Goal: Answer question/provide support: Share knowledge or assist other users

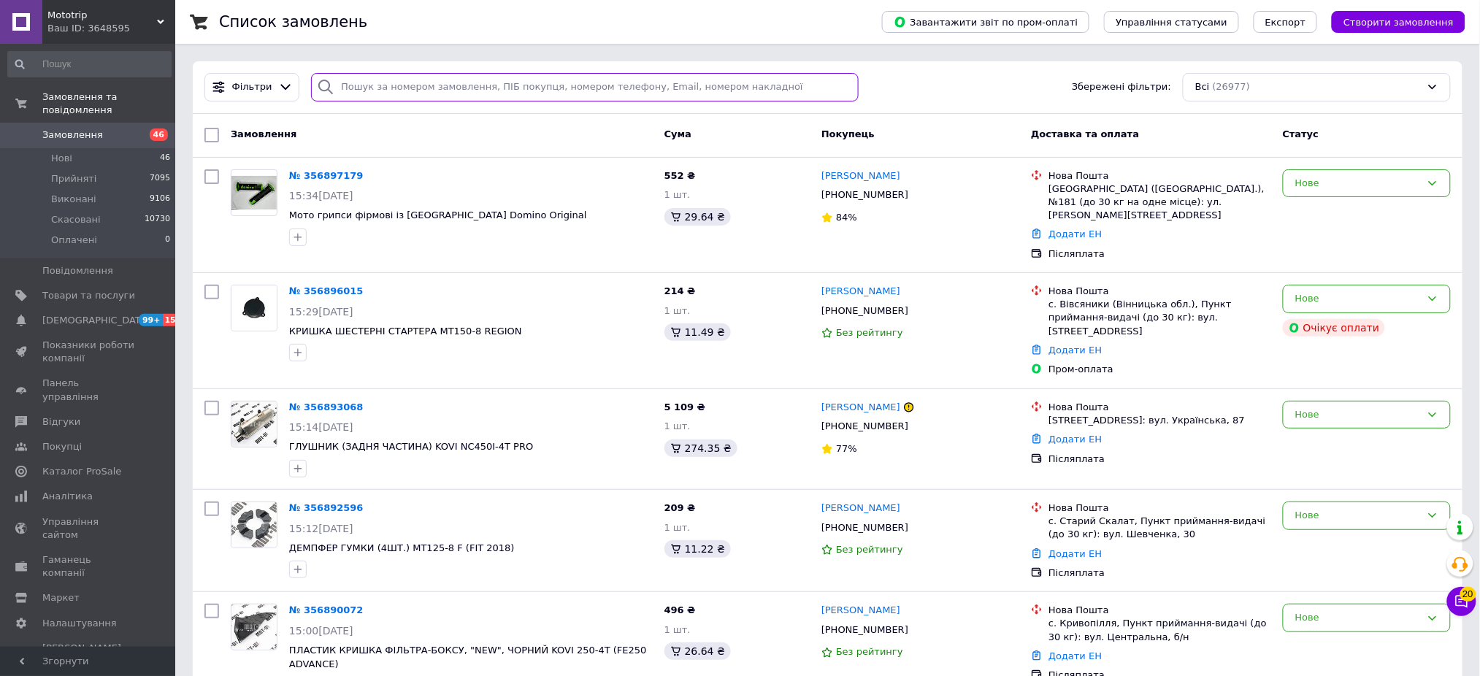
click at [371, 91] on input "search" at bounding box center [585, 87] width 548 height 28
paste input "трип 355977415"
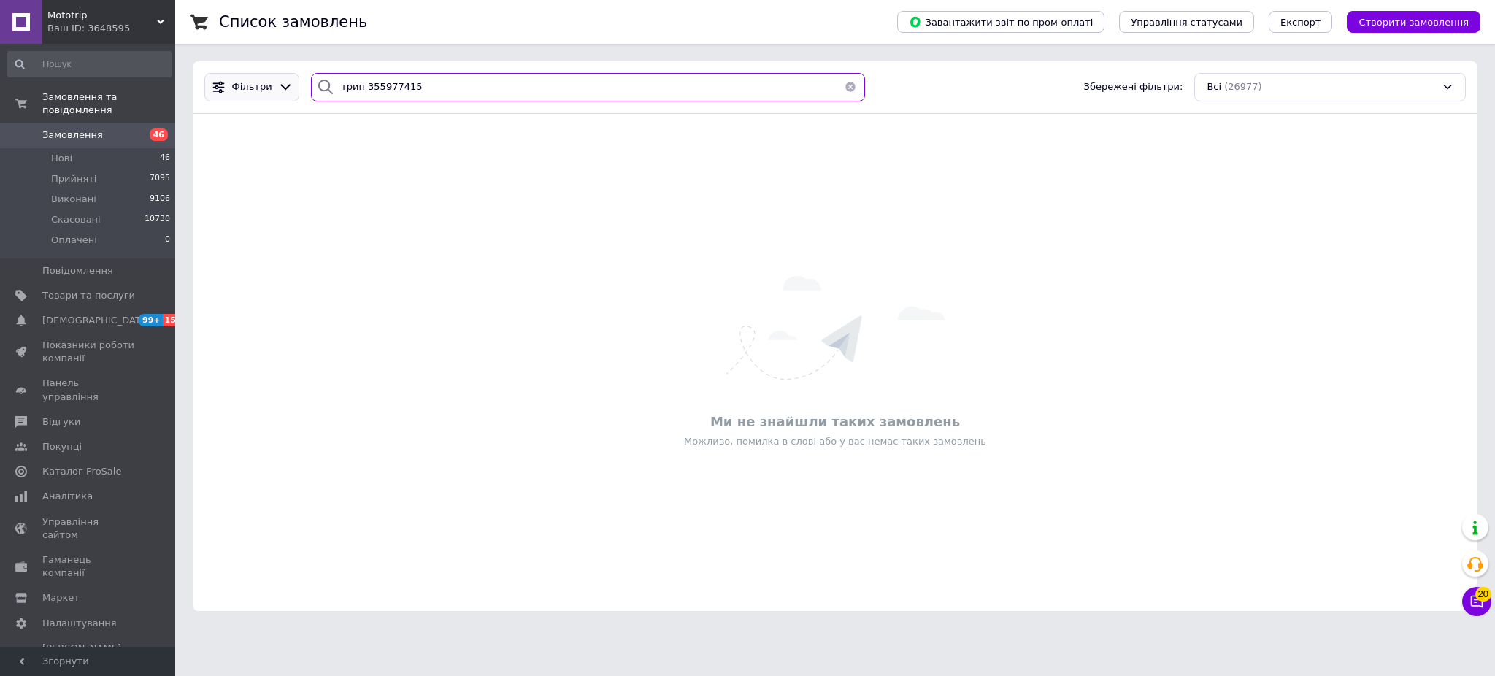
drag, startPoint x: 362, startPoint y: 85, endPoint x: 284, endPoint y: 83, distance: 78.1
click at [285, 85] on div "Фільтри трип 355977415 Збережені фільтри: Всі (26977)" at bounding box center [835, 87] width 1273 height 28
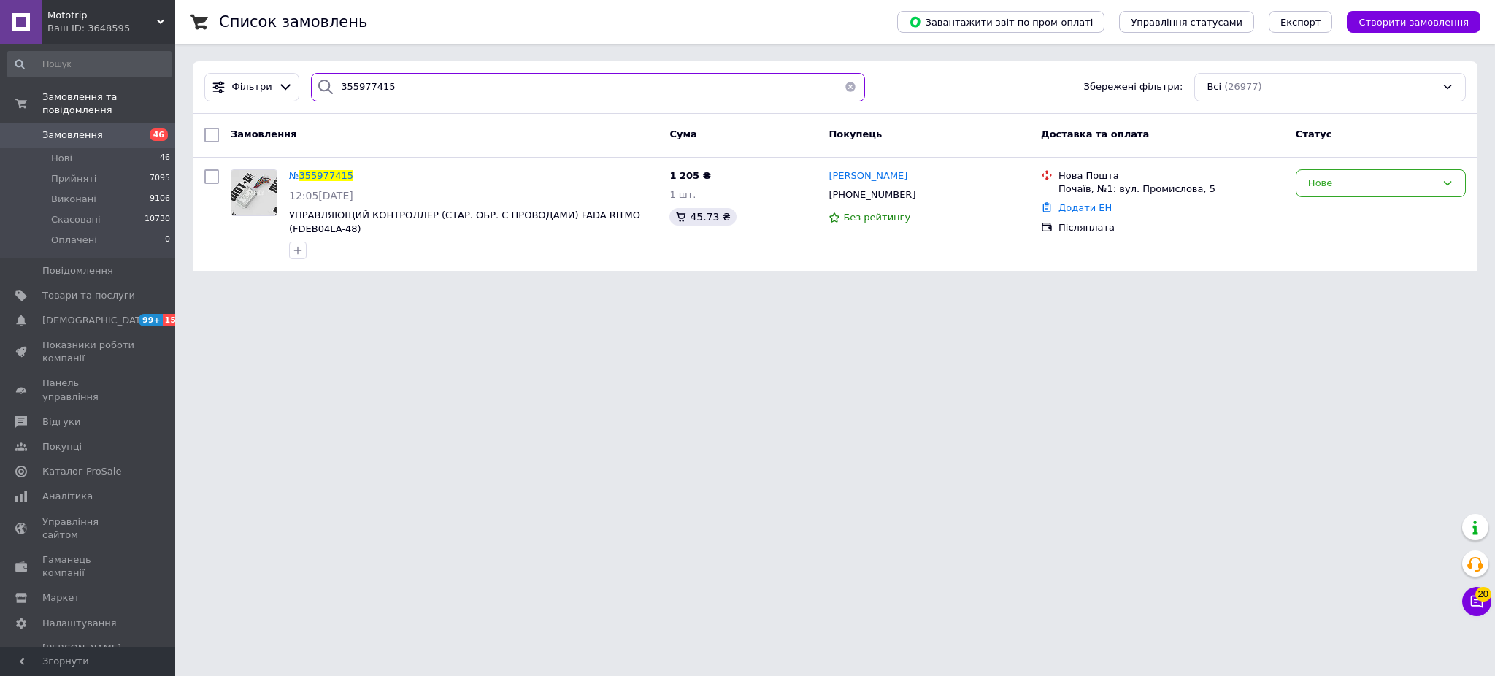
click at [380, 85] on input "355977415" at bounding box center [588, 87] width 554 height 28
paste input "трип 356320042"
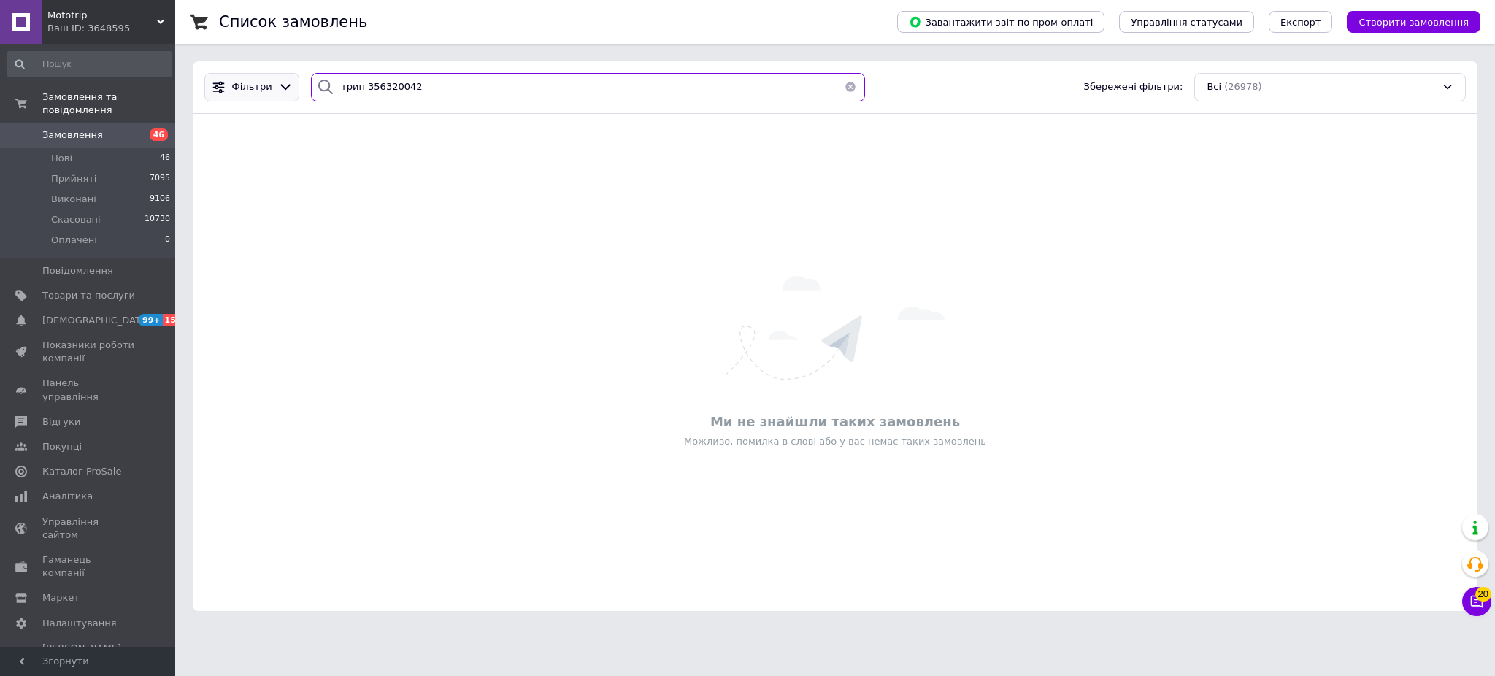
drag, startPoint x: 358, startPoint y: 88, endPoint x: 230, endPoint y: 83, distance: 127.9
click at [263, 90] on div "Фільтри трип 356320042 Збережені фільтри: Всі (26978)" at bounding box center [835, 87] width 1273 height 28
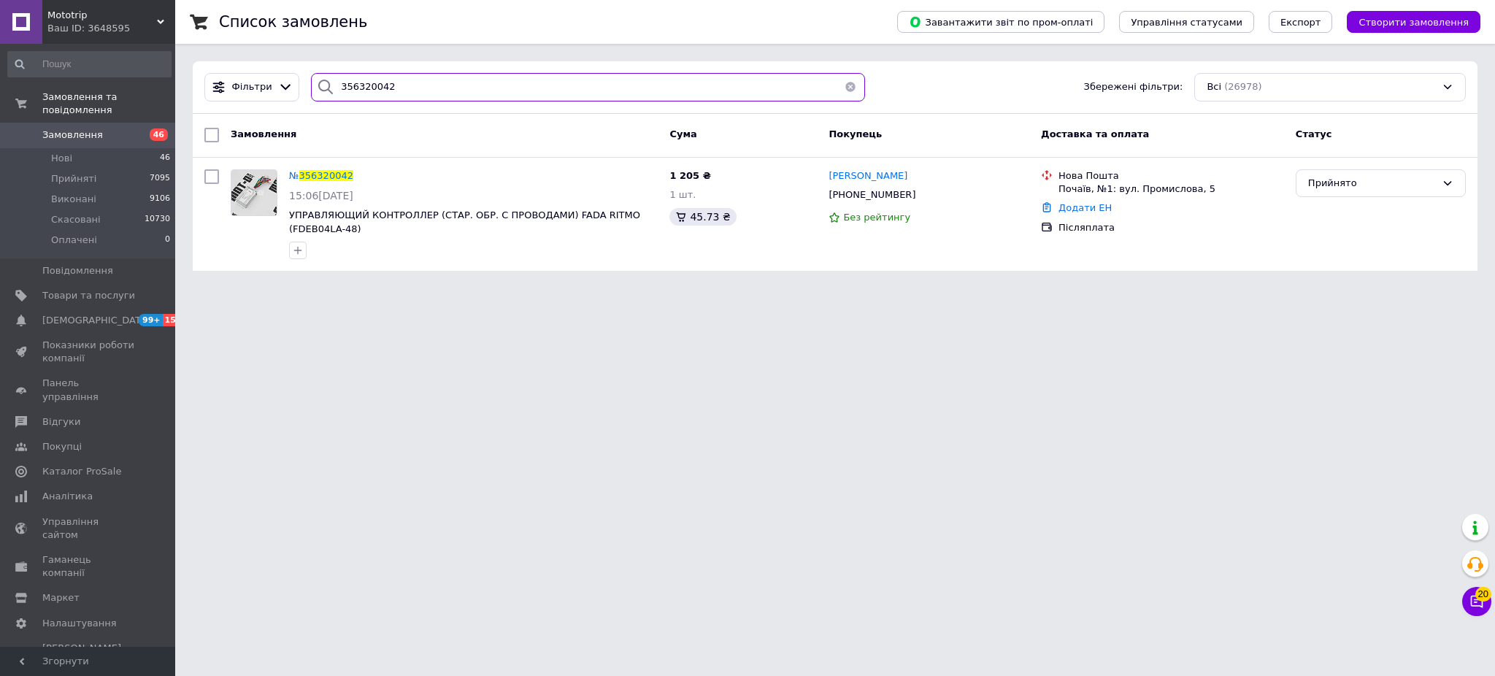
click at [359, 80] on input "356320042" at bounding box center [588, 87] width 554 height 28
paste input "трип 356371376"
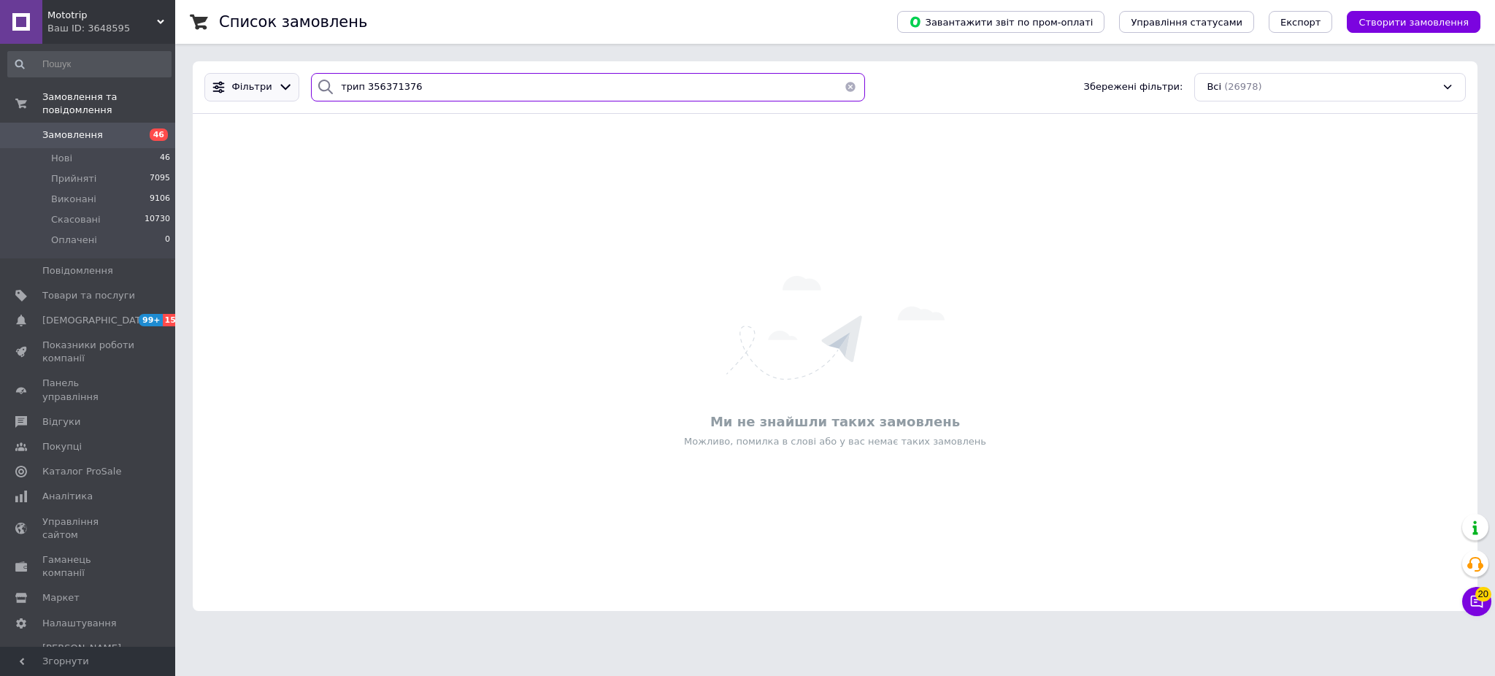
drag, startPoint x: 321, startPoint y: 88, endPoint x: 237, endPoint y: 92, distance: 84.1
click at [243, 91] on div "Фільтри трип 356371376 Збережені фільтри: Всі (26978)" at bounding box center [835, 87] width 1273 height 28
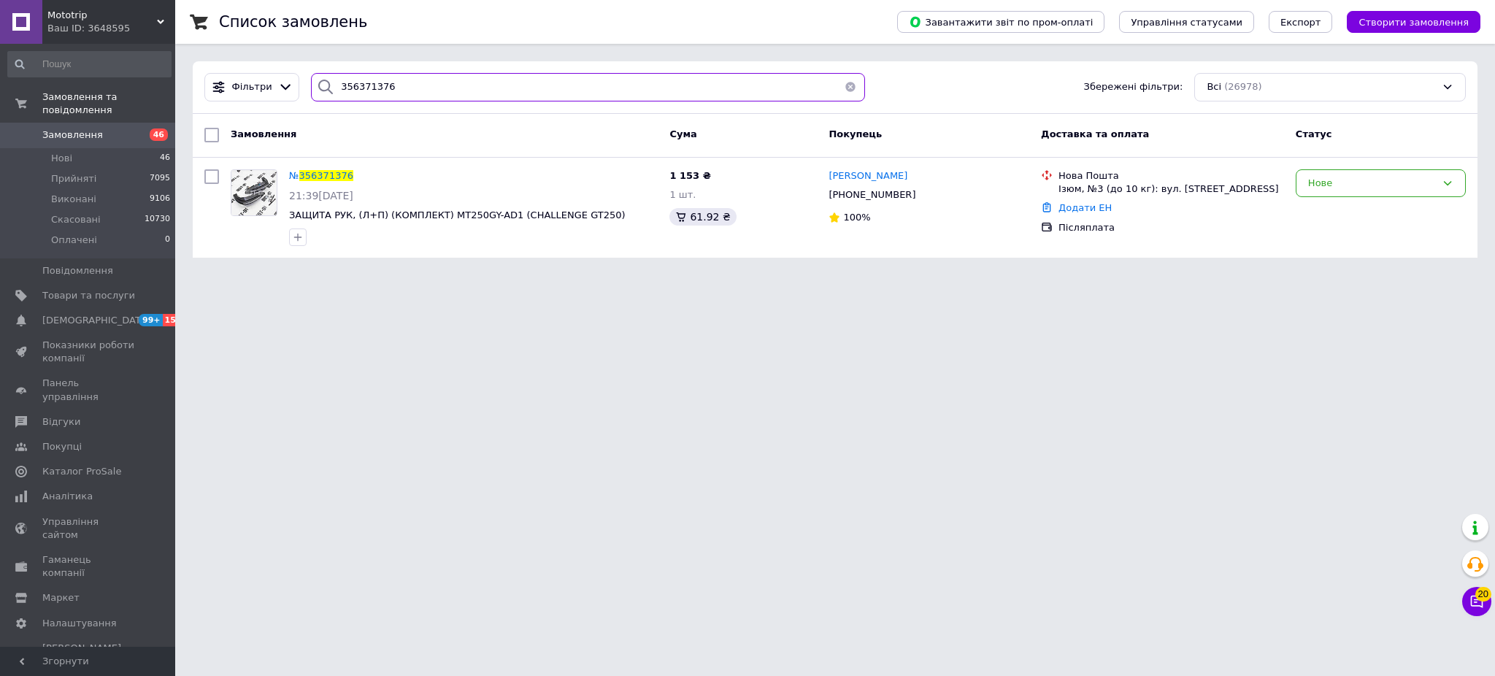
type input "356371376"
click at [1476, 610] on button "Чат з покупцем 20" at bounding box center [1476, 601] width 29 height 29
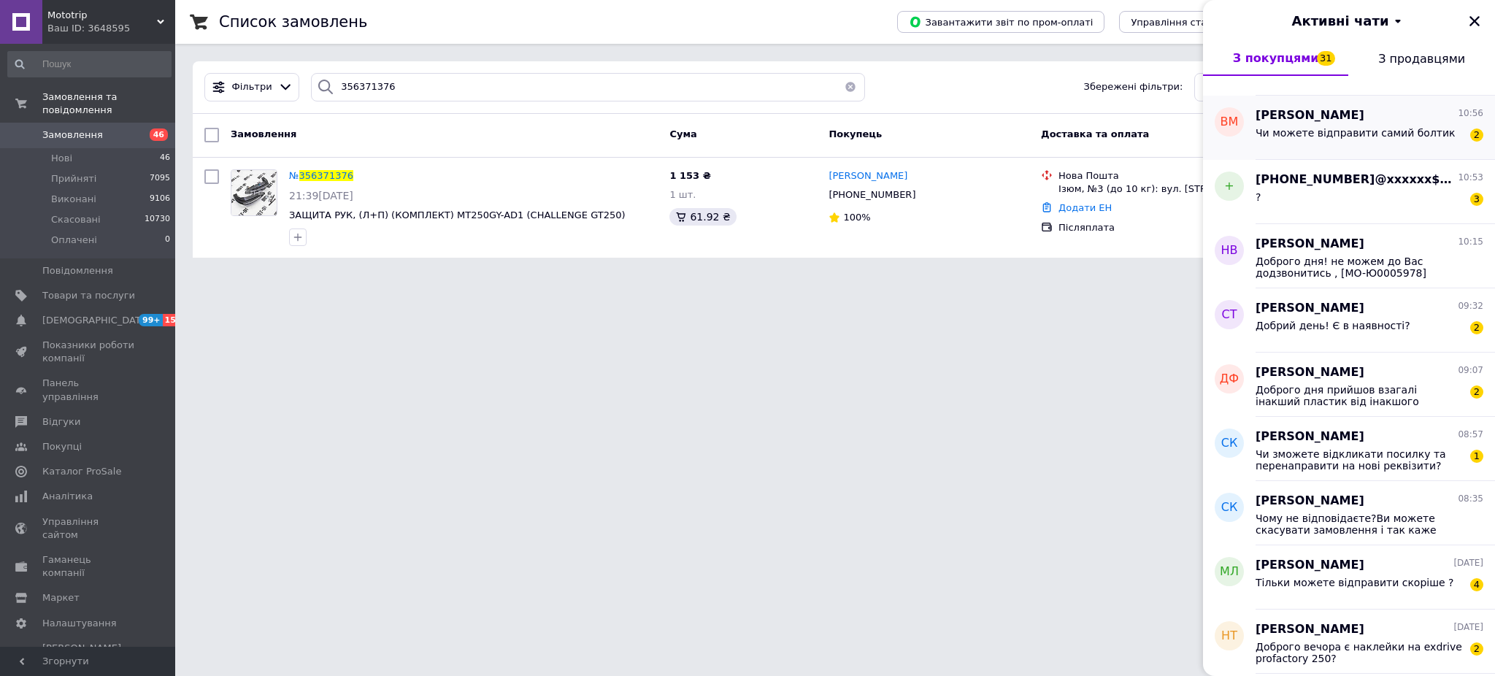
scroll to position [1365, 0]
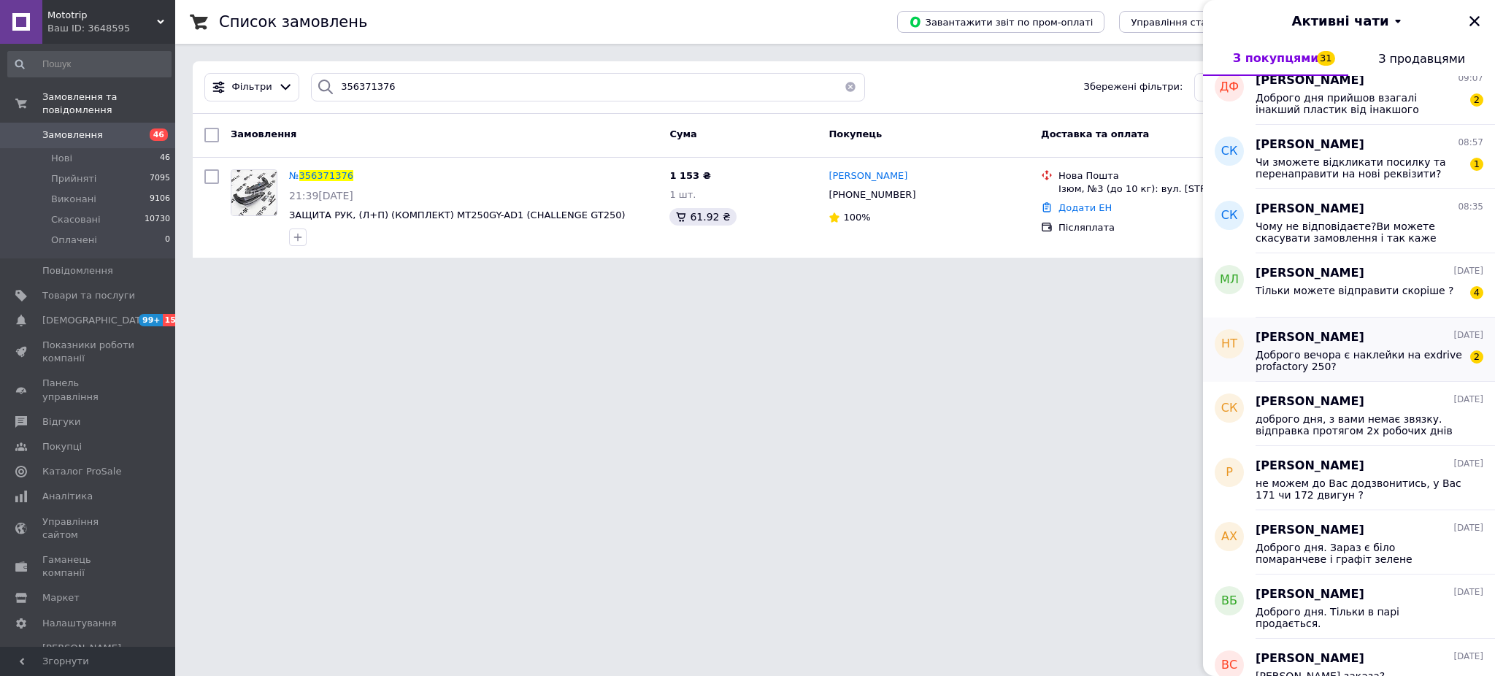
click at [1368, 349] on span "Доброго вечора є наклейки на exdrive profactory 250?" at bounding box center [1359, 360] width 207 height 23
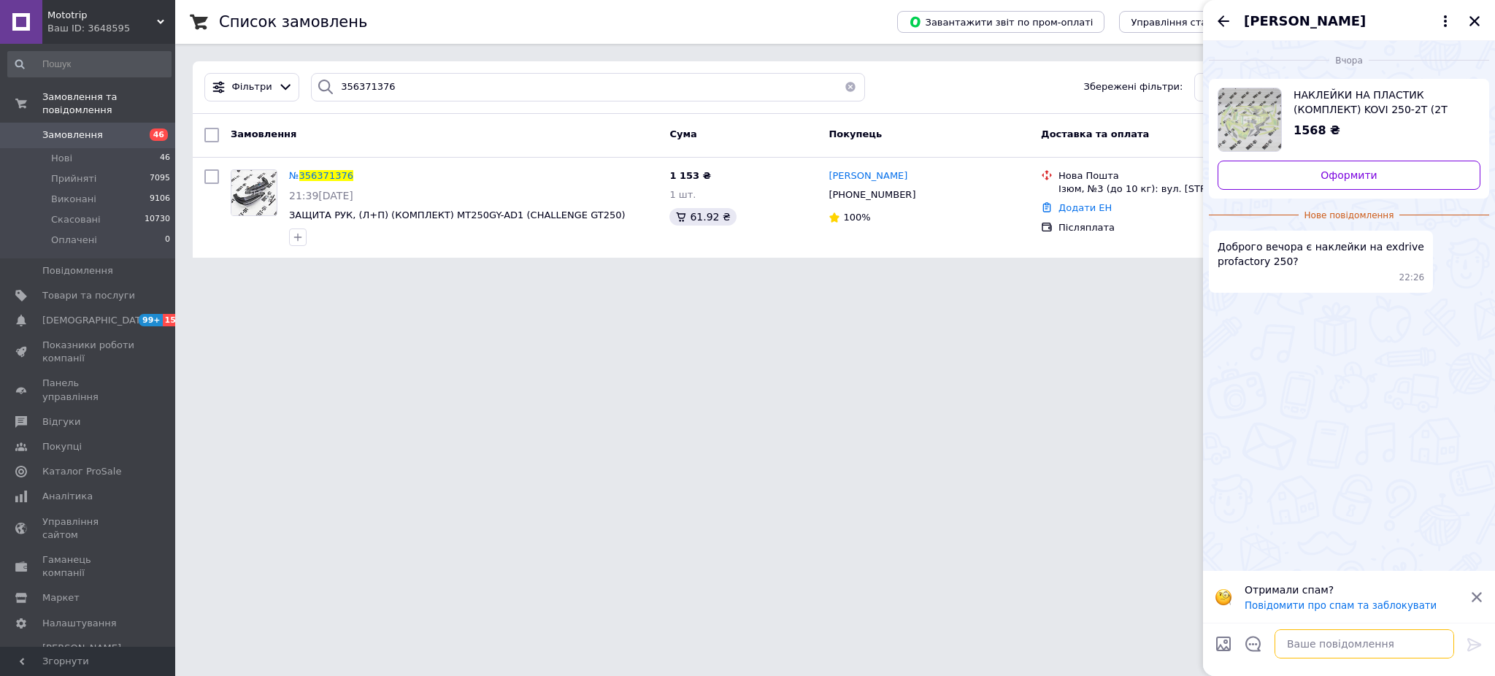
click at [1359, 653] on textarea at bounding box center [1365, 643] width 180 height 29
type textarea "Доброго дня ні нажаль немає"
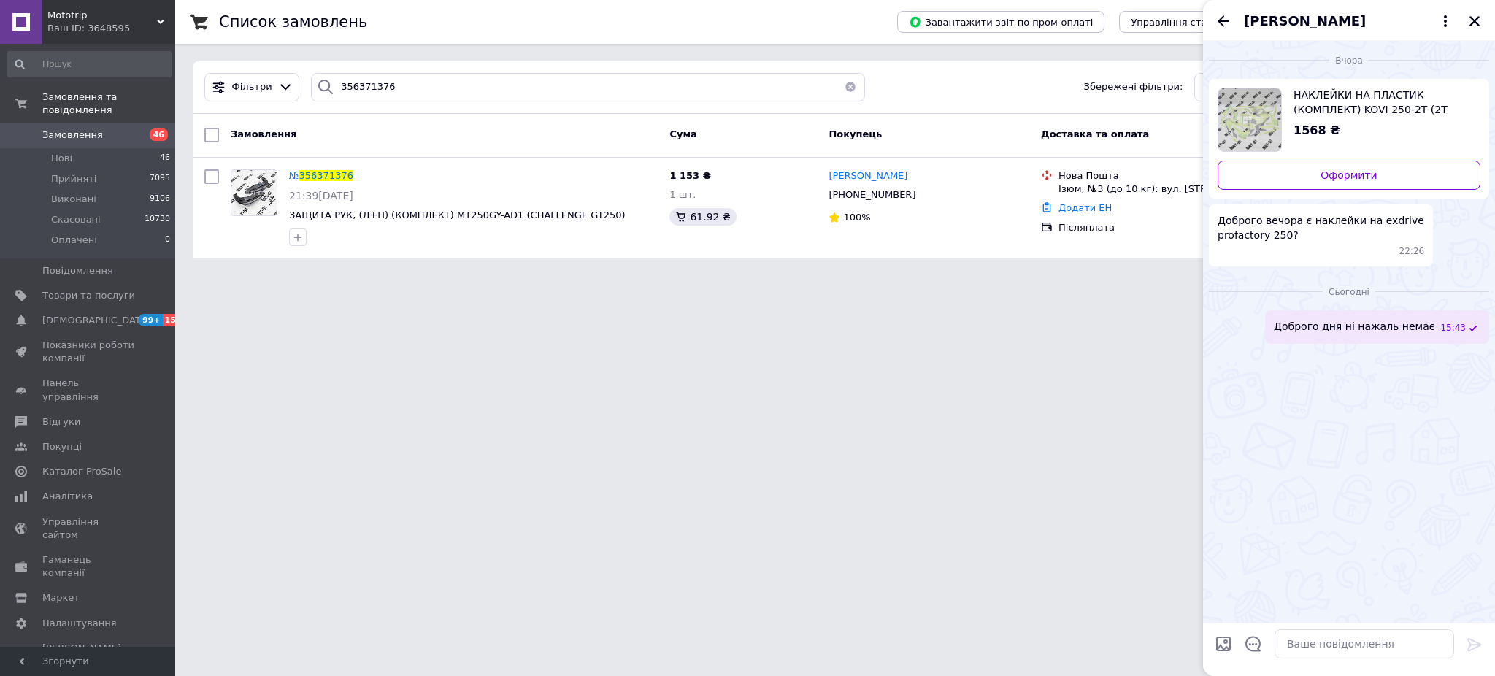
click at [166, 25] on div "Ваш ID: 3648595" at bounding box center [111, 28] width 128 height 13
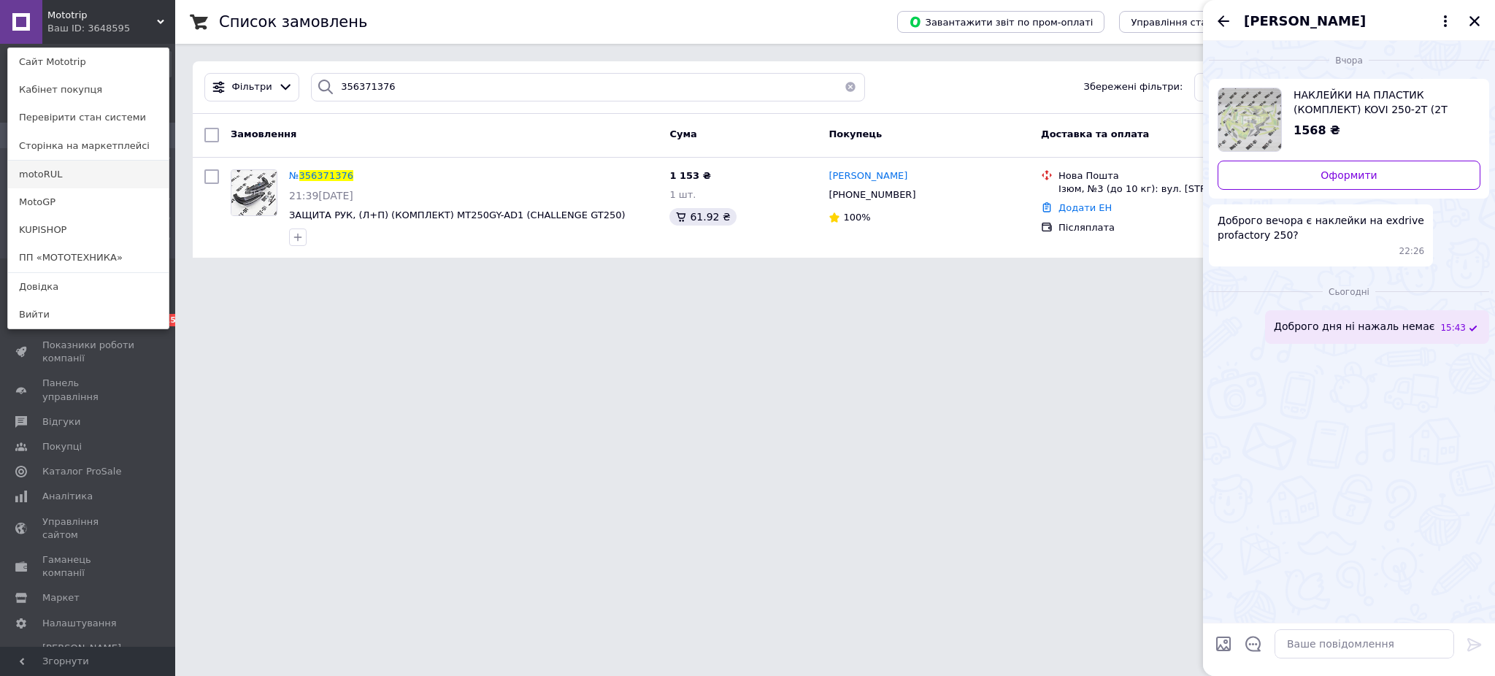
click at [80, 179] on link "motoRUL" at bounding box center [88, 175] width 161 height 28
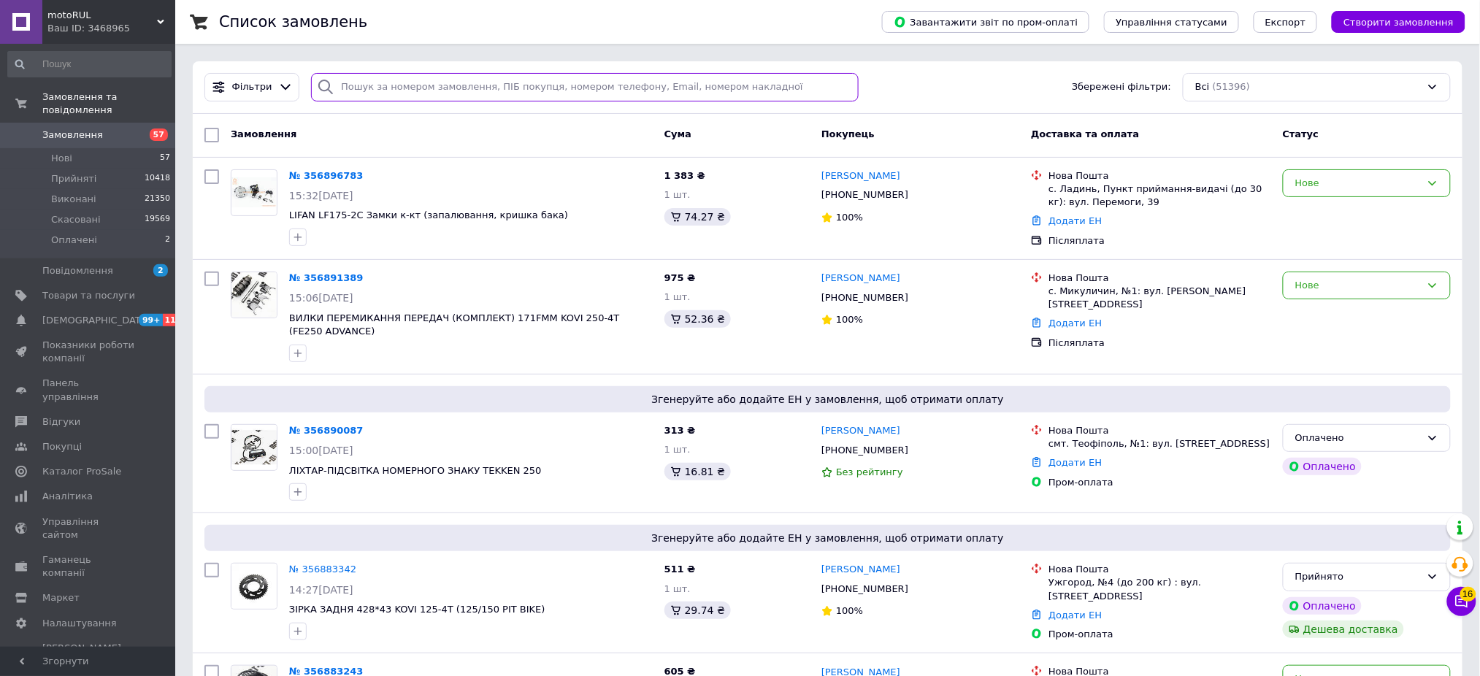
click at [463, 91] on input "search" at bounding box center [585, 87] width 548 height 28
paste input "Ремкомплект карбюратора PZ-27, CG-150, запчасти на мотоцикл, Китай"
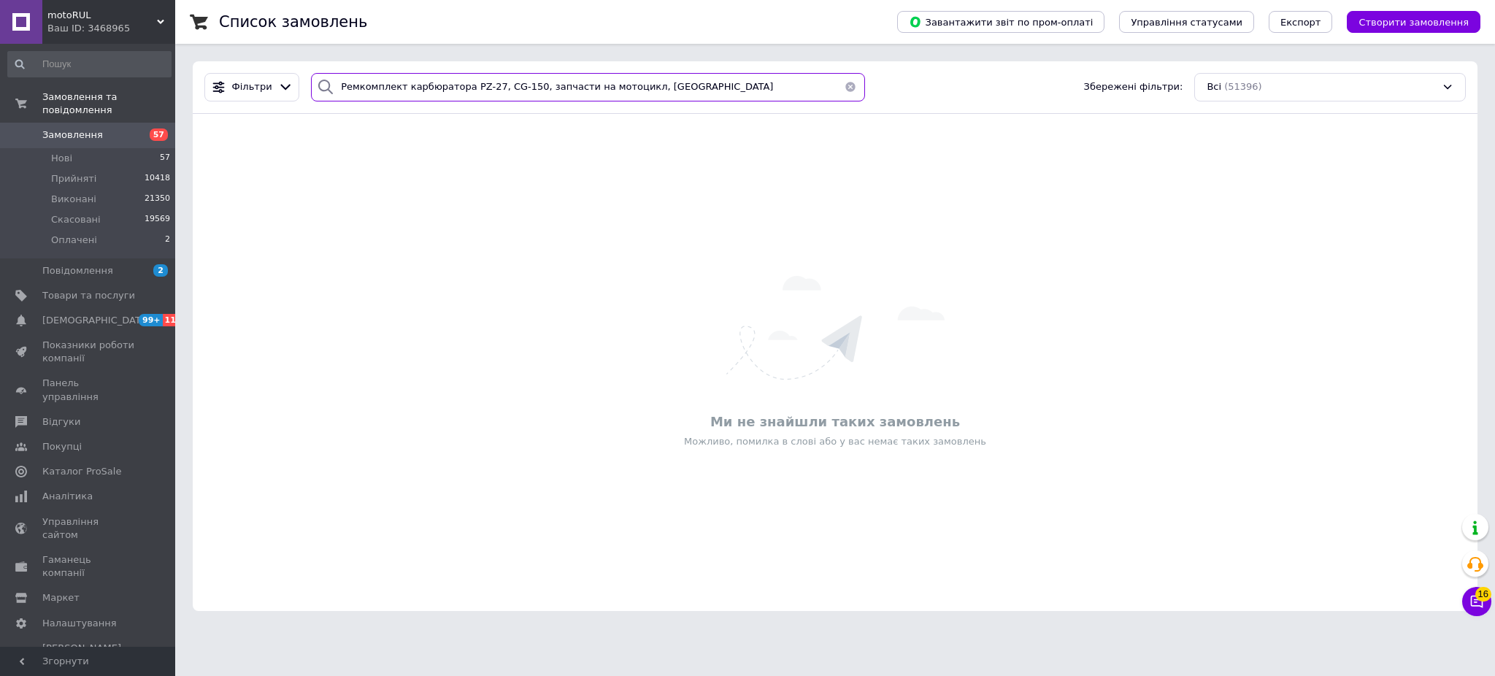
click at [449, 88] on input "Ремкомплект карбюратора PZ-27, CG-150, запчасти на мотоцикл, Китай" at bounding box center [588, 87] width 554 height 28
paste input "Rul 356403172"
drag, startPoint x: 357, startPoint y: 79, endPoint x: 254, endPoint y: 77, distance: 103.0
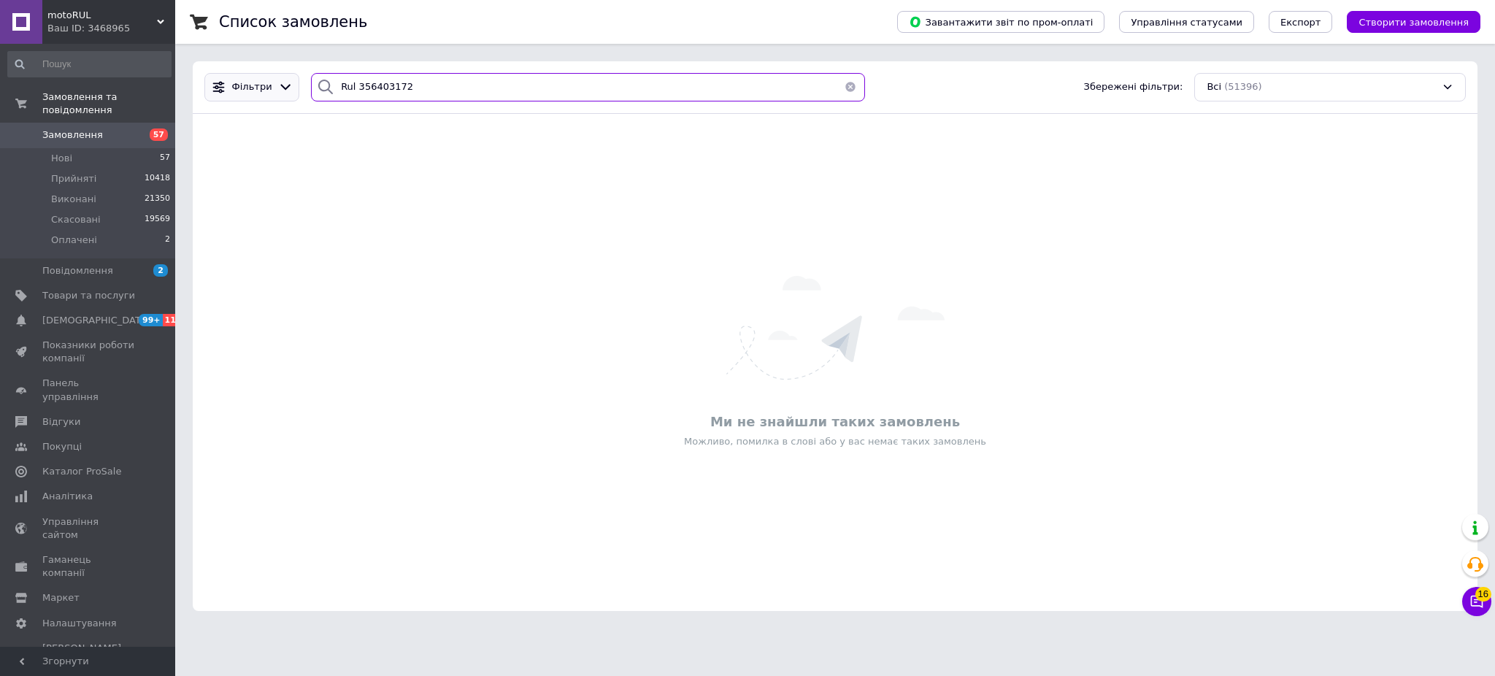
click at [269, 80] on div "Фільтри Rul 356403172 Збережені фільтри: Всі (51396)" at bounding box center [835, 87] width 1273 height 28
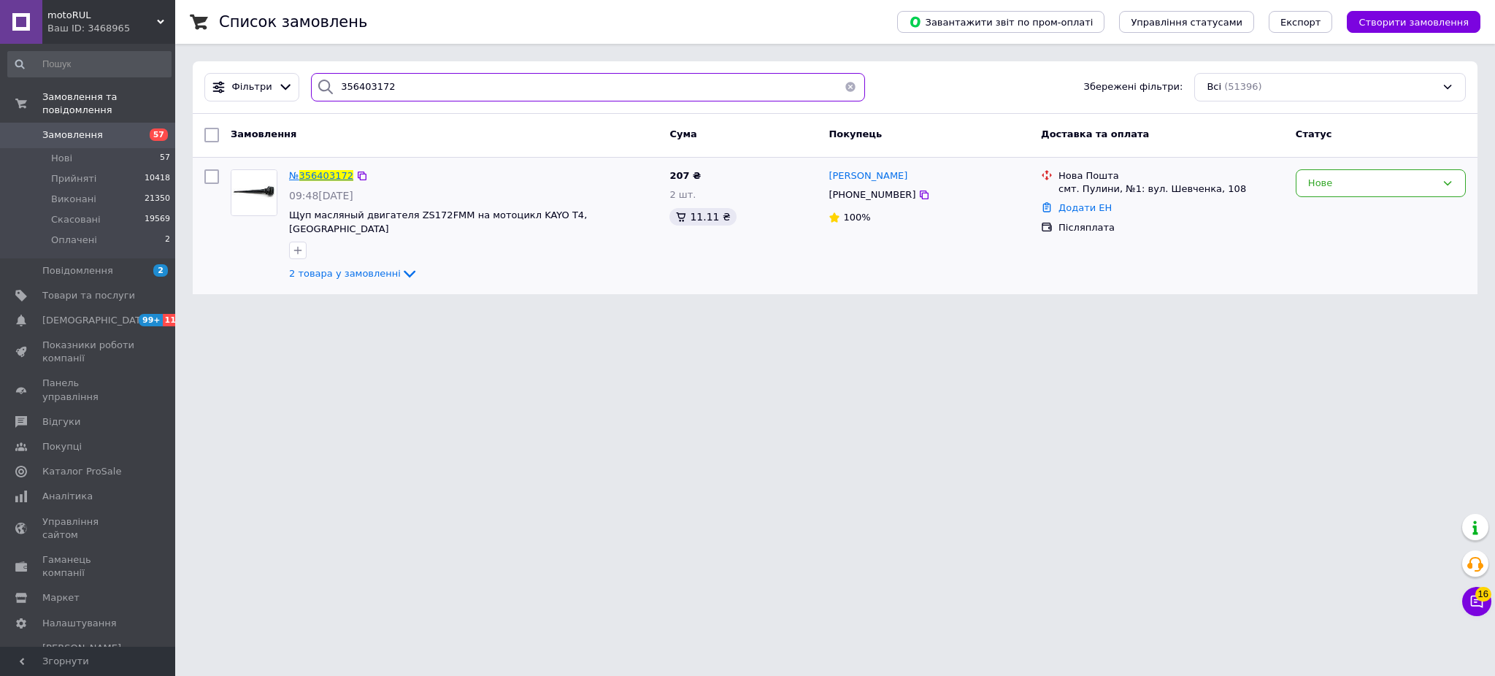
type input "356403172"
click at [315, 179] on span "356403172" at bounding box center [326, 175] width 54 height 11
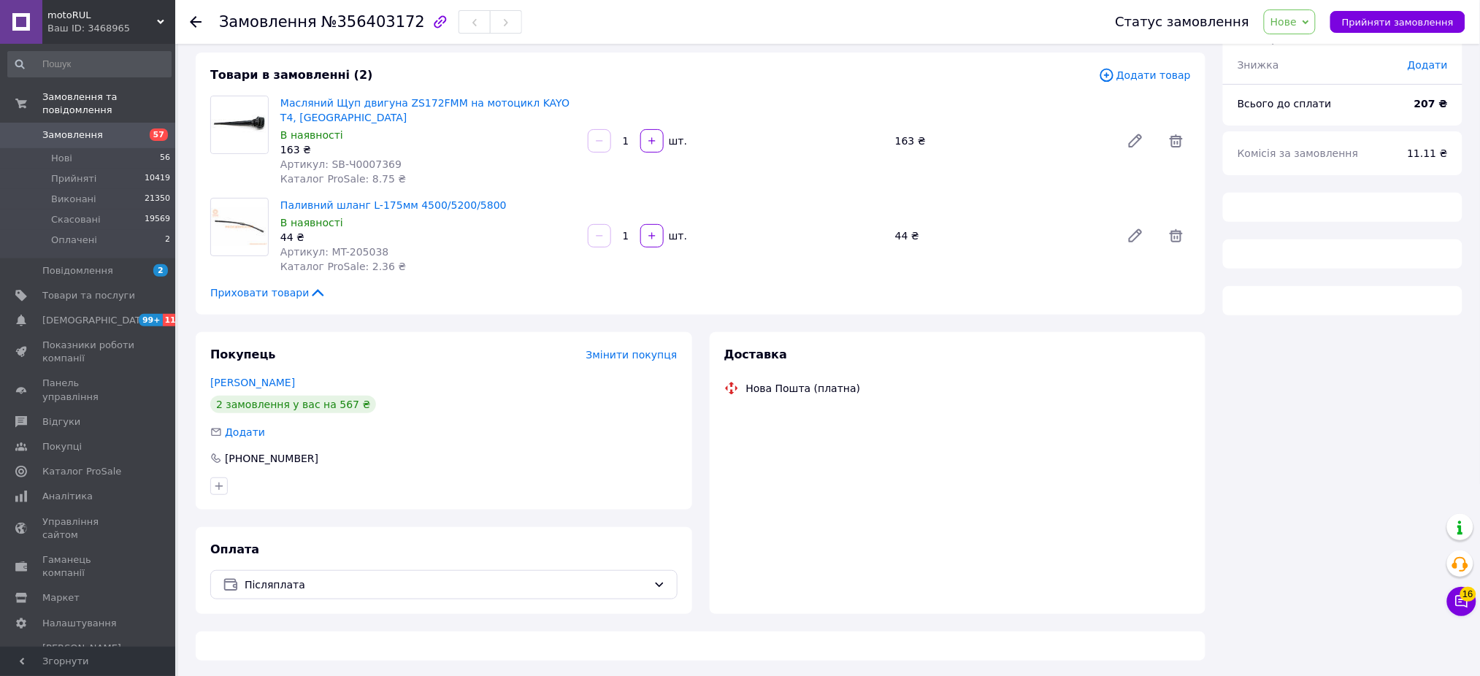
scroll to position [74, 0]
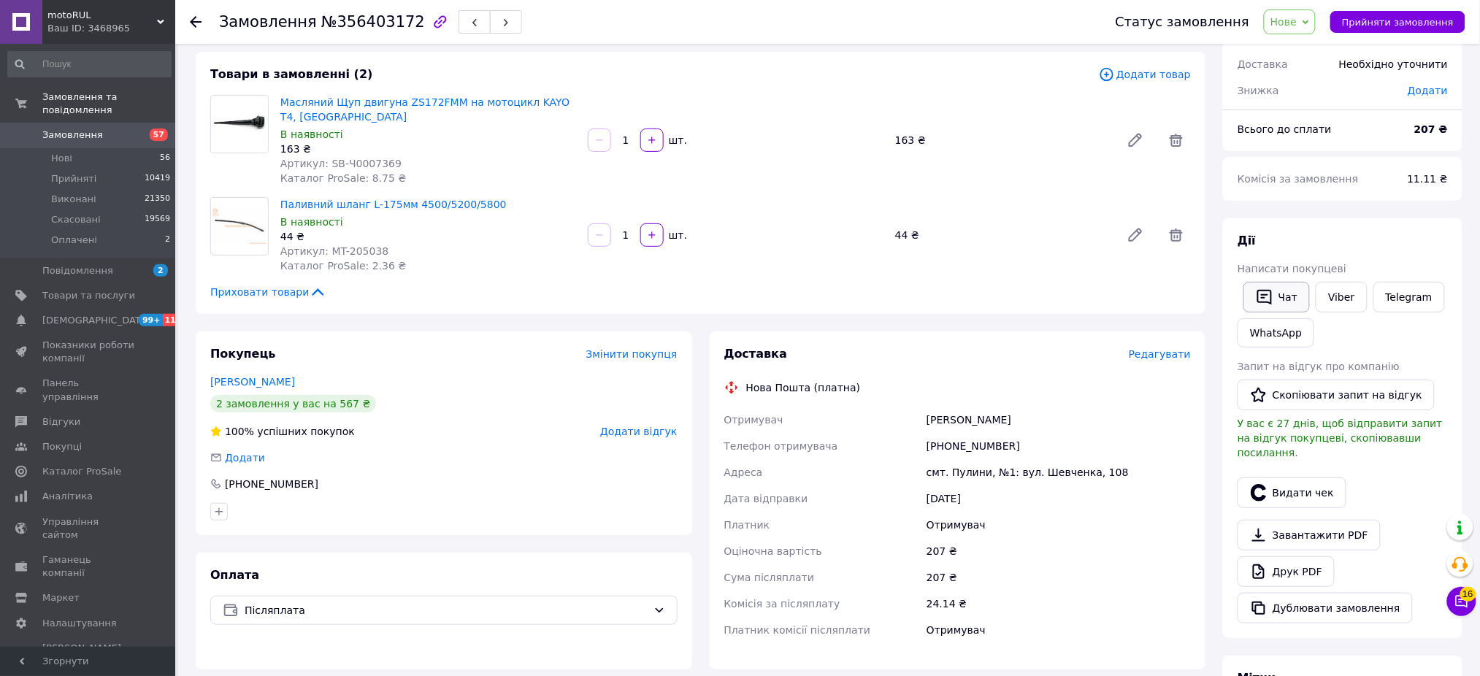
click at [1279, 293] on button "Чат" at bounding box center [1276, 297] width 66 height 31
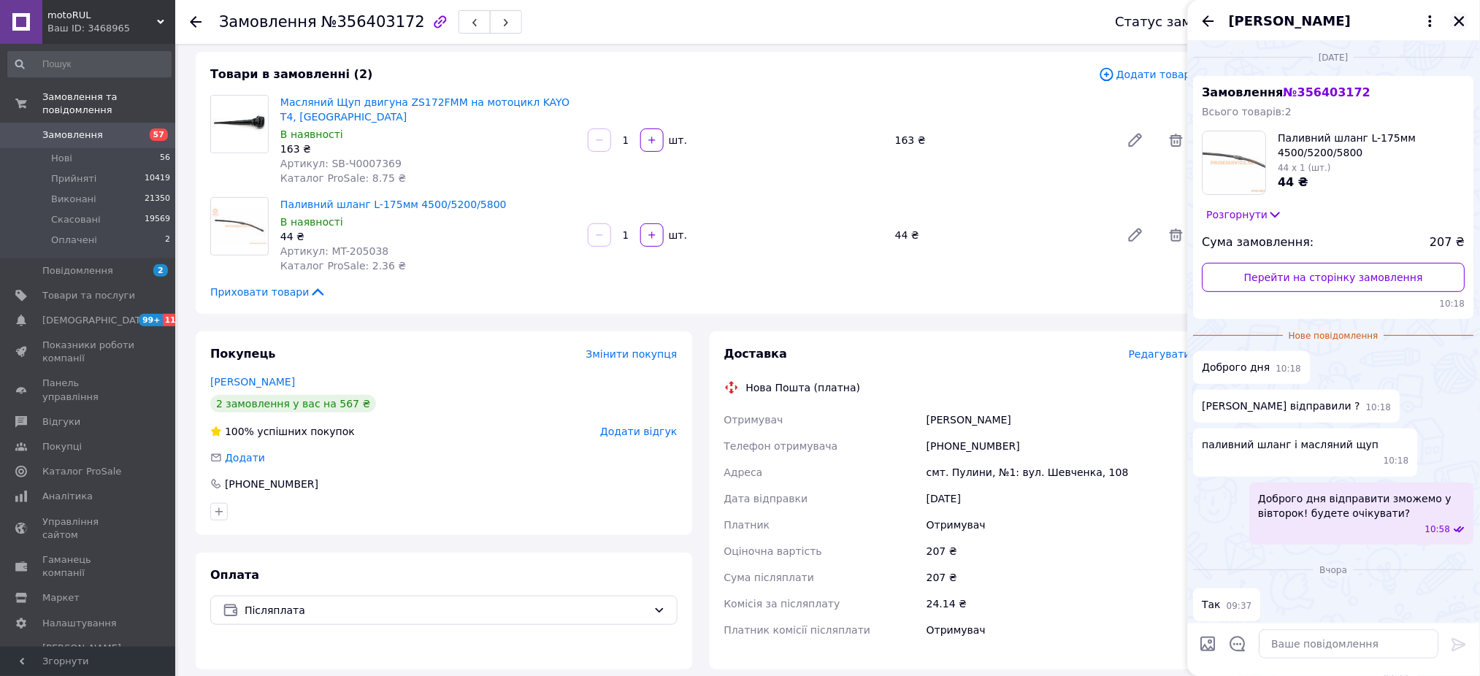
scroll to position [0, 0]
click at [1458, 18] on icon "Закрити" at bounding box center [1459, 21] width 13 height 13
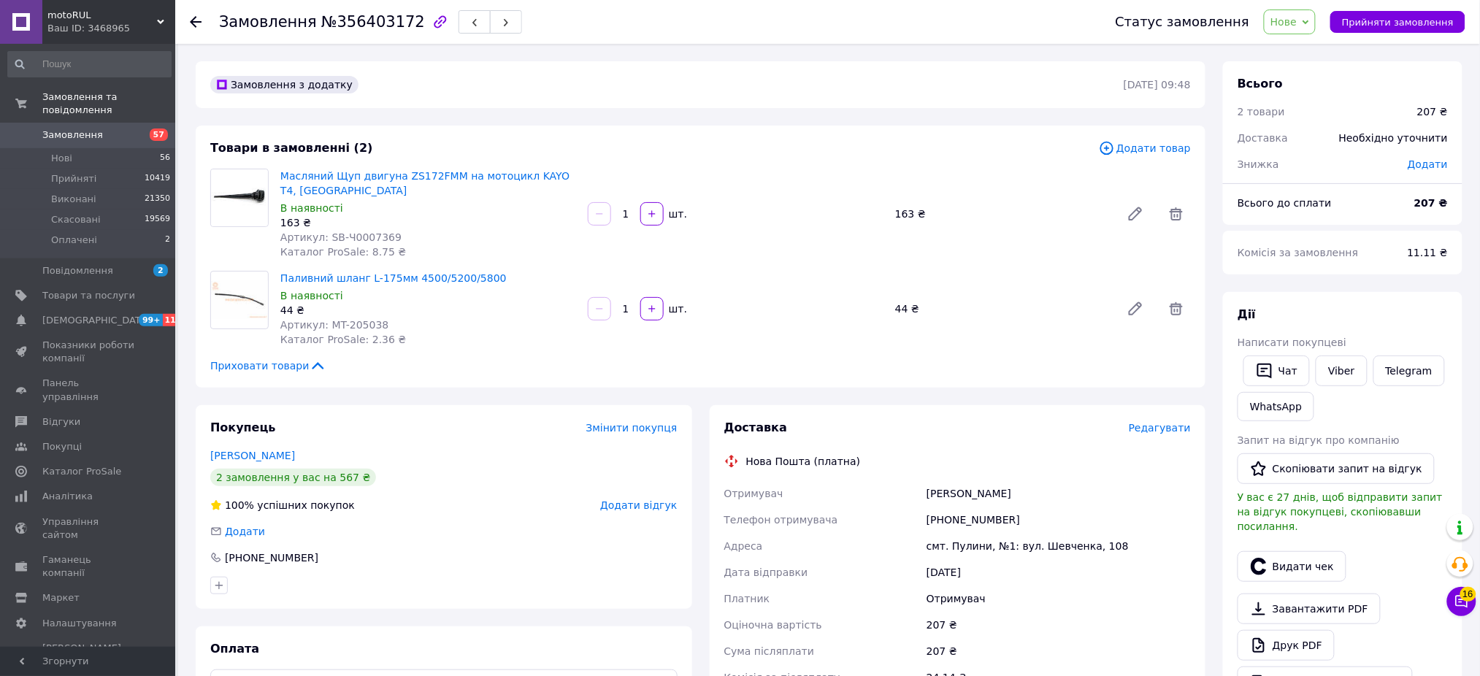
click at [1297, 26] on span "Нове" at bounding box center [1283, 22] width 26 height 12
click at [1316, 46] on li "Прийнято" at bounding box center [1298, 51] width 67 height 22
click at [1470, 601] on span "16" at bounding box center [1468, 594] width 16 height 15
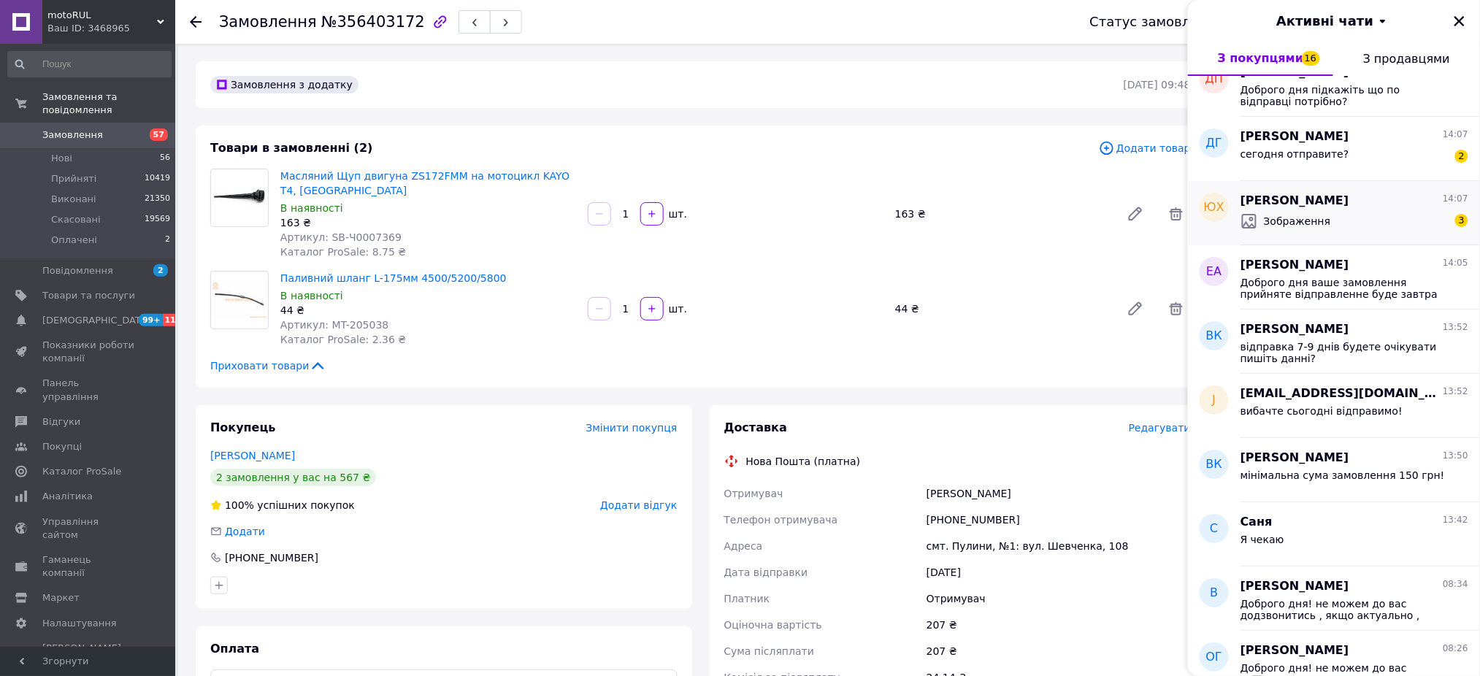
scroll to position [780, 0]
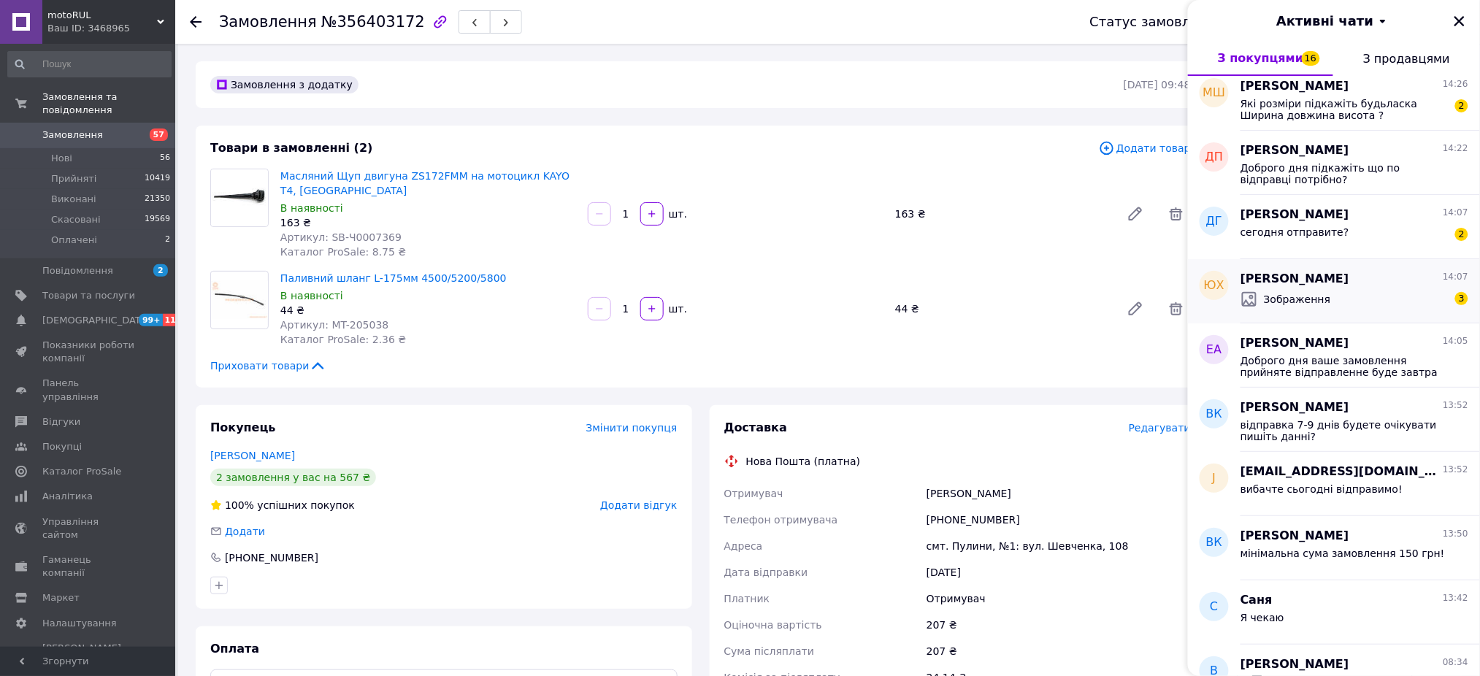
click at [1362, 291] on div "Зображення 3" at bounding box center [1354, 299] width 228 height 23
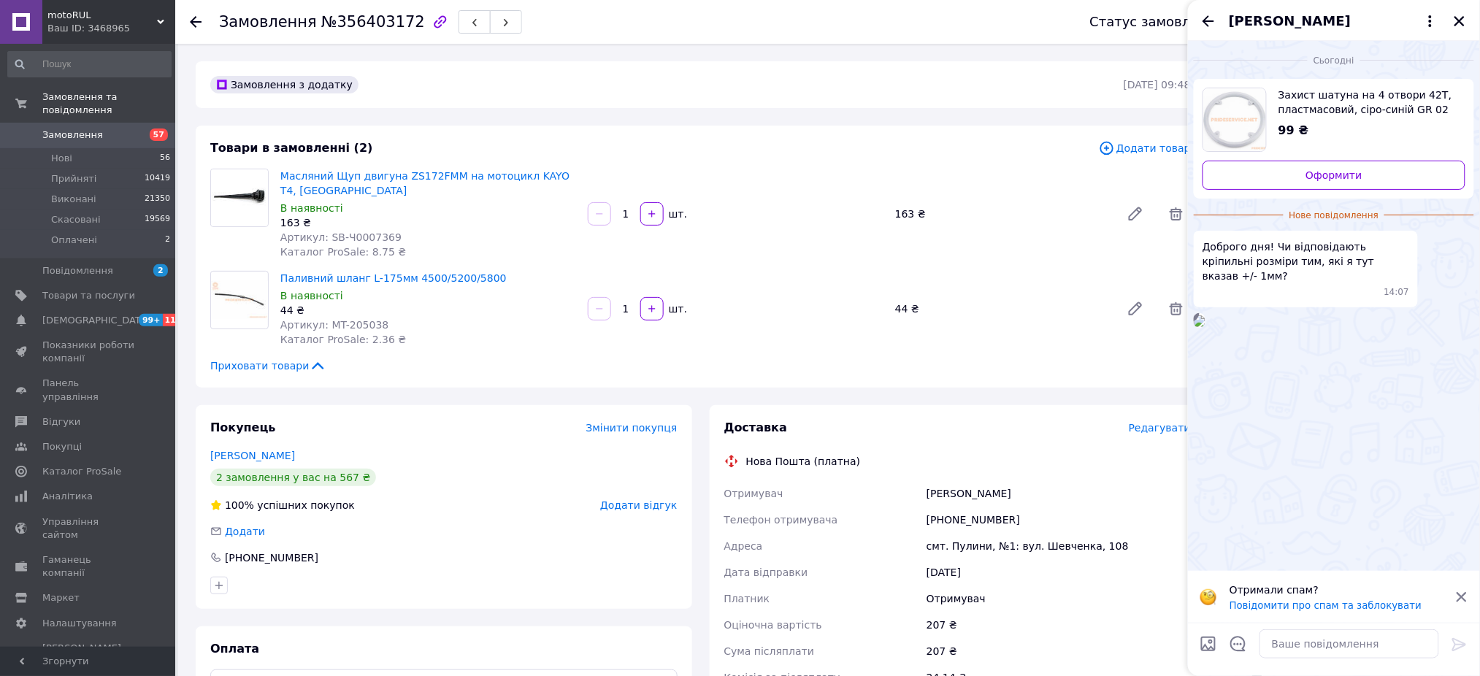
click at [1332, 626] on div at bounding box center [1349, 644] width 191 height 41
click at [1332, 631] on textarea at bounding box center [1349, 643] width 180 height 29
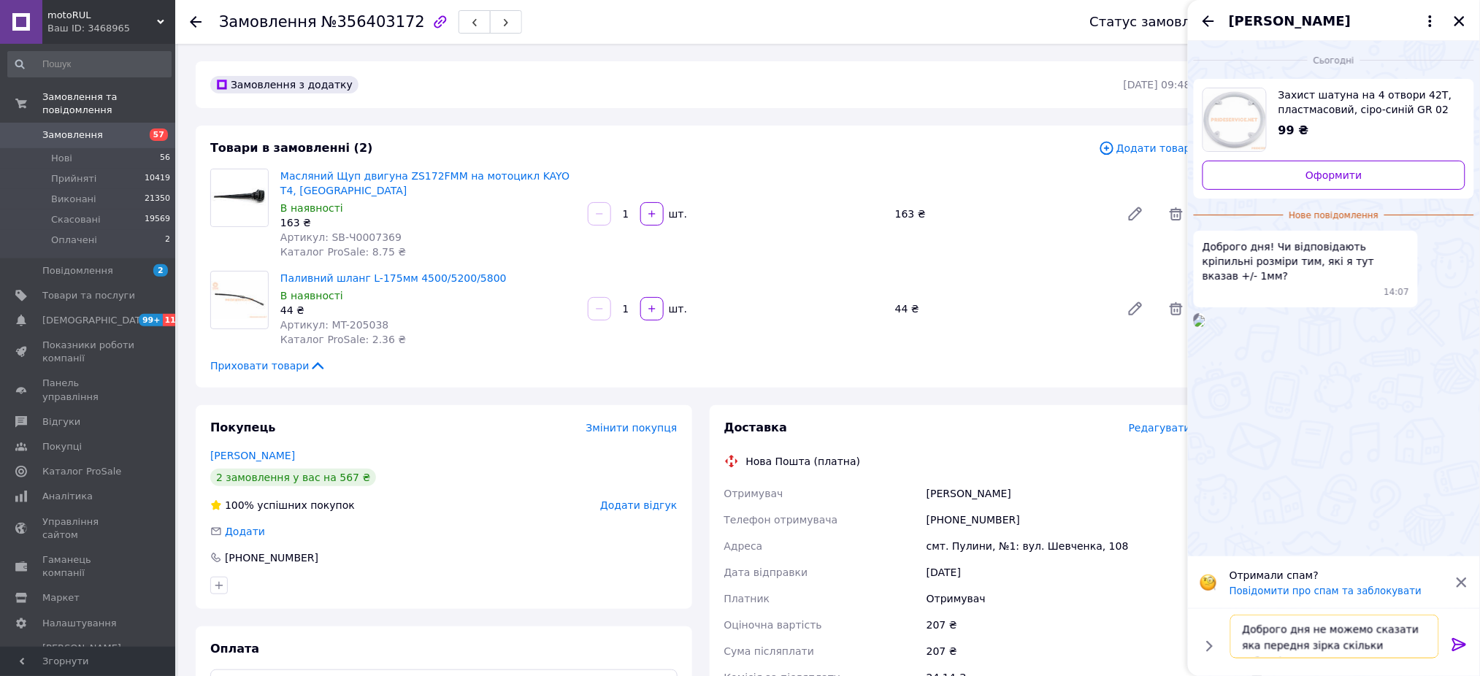
type textarea "Доброго дня не можемо сказати яка передня зірка скільки зубчиків?"
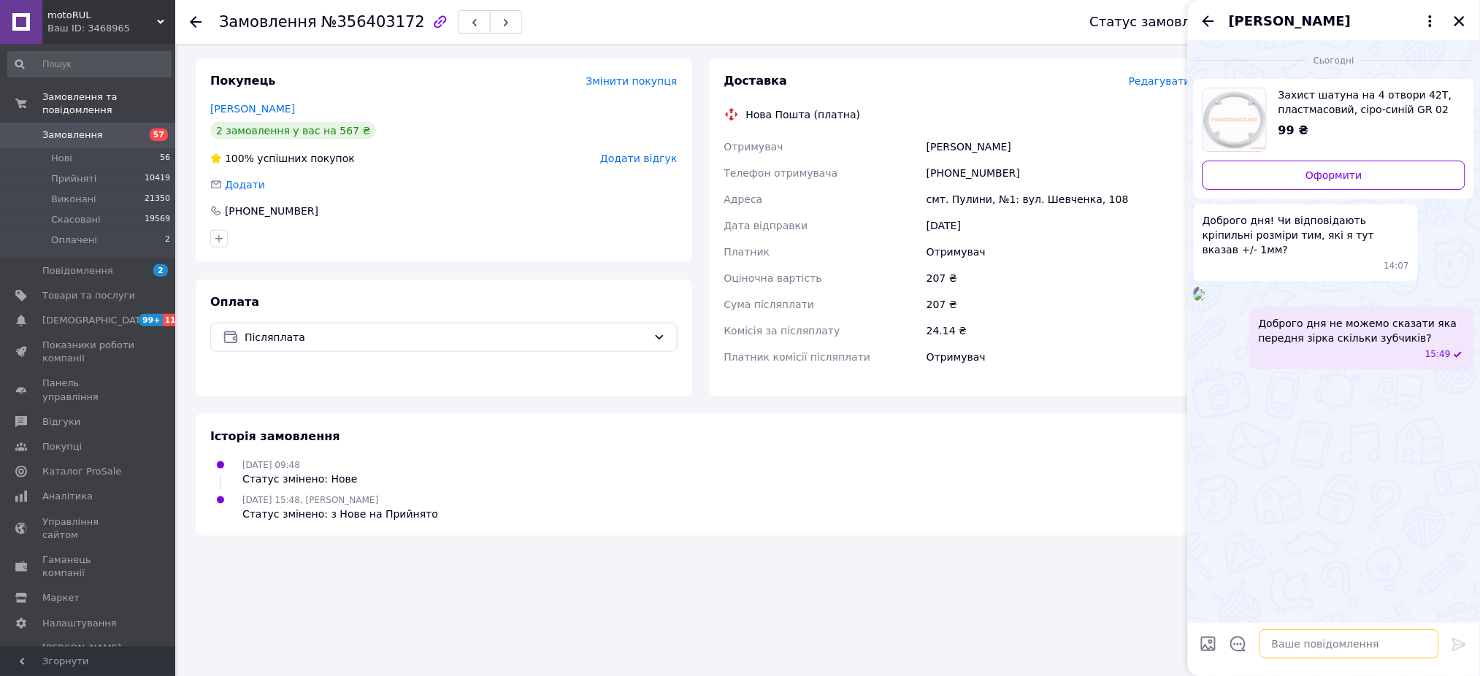
scroll to position [377, 0]
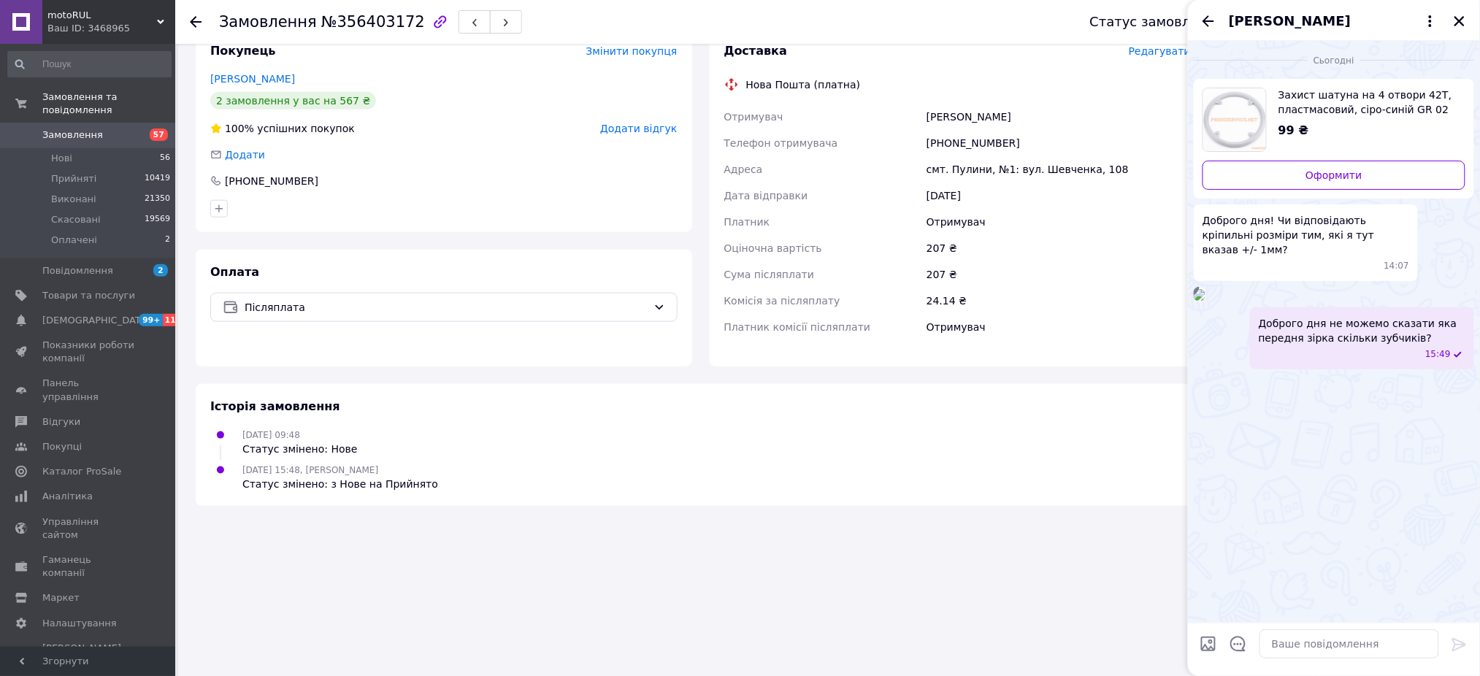
click at [154, 18] on span "motoRUL" at bounding box center [102, 15] width 110 height 13
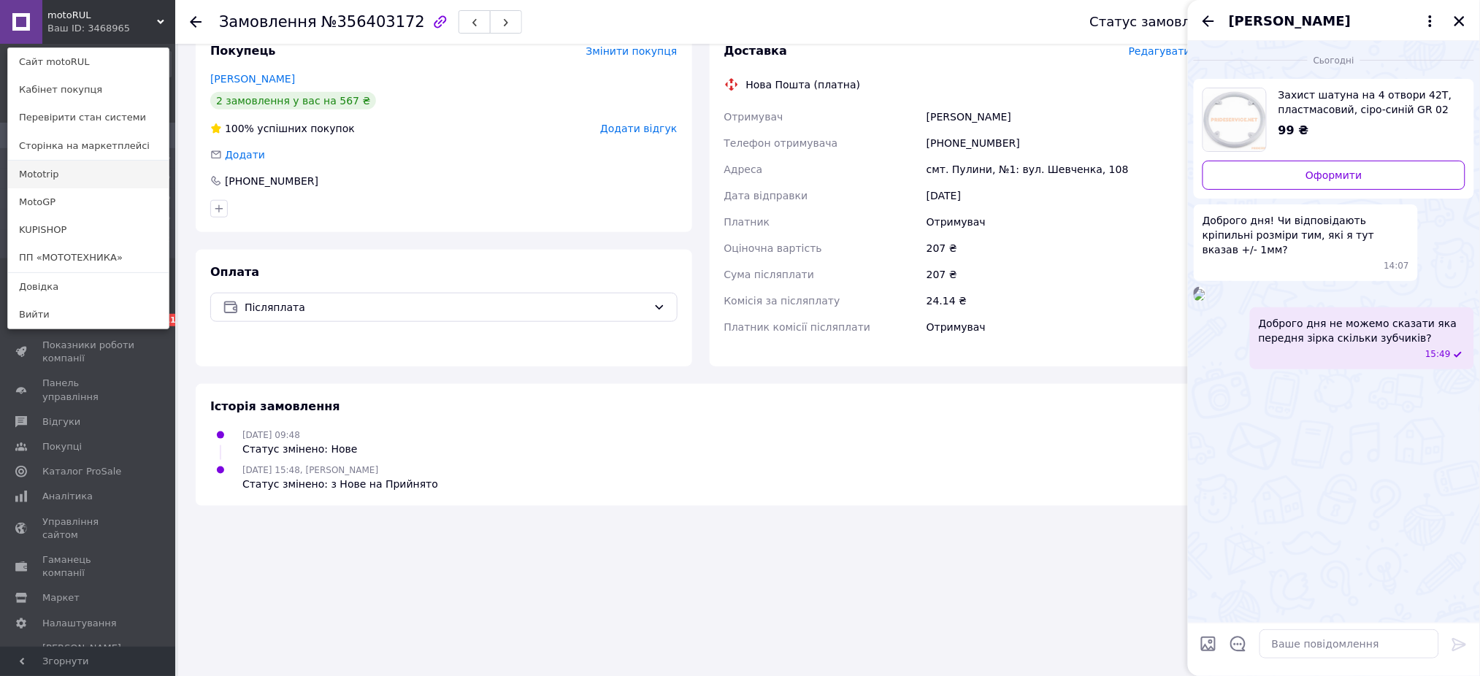
click at [89, 181] on link "Mototrip" at bounding box center [88, 175] width 161 height 28
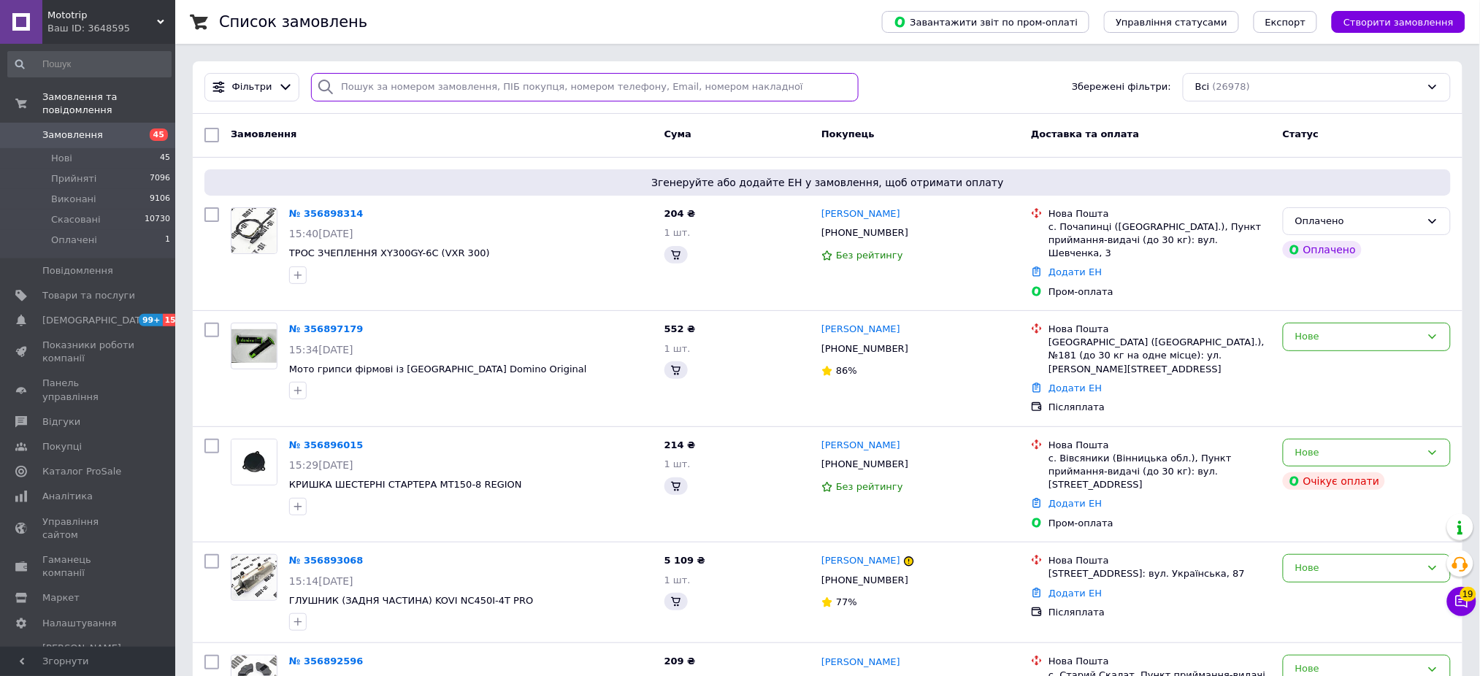
click at [433, 81] on input "search" at bounding box center [585, 87] width 548 height 28
paste input "трип 355890665"
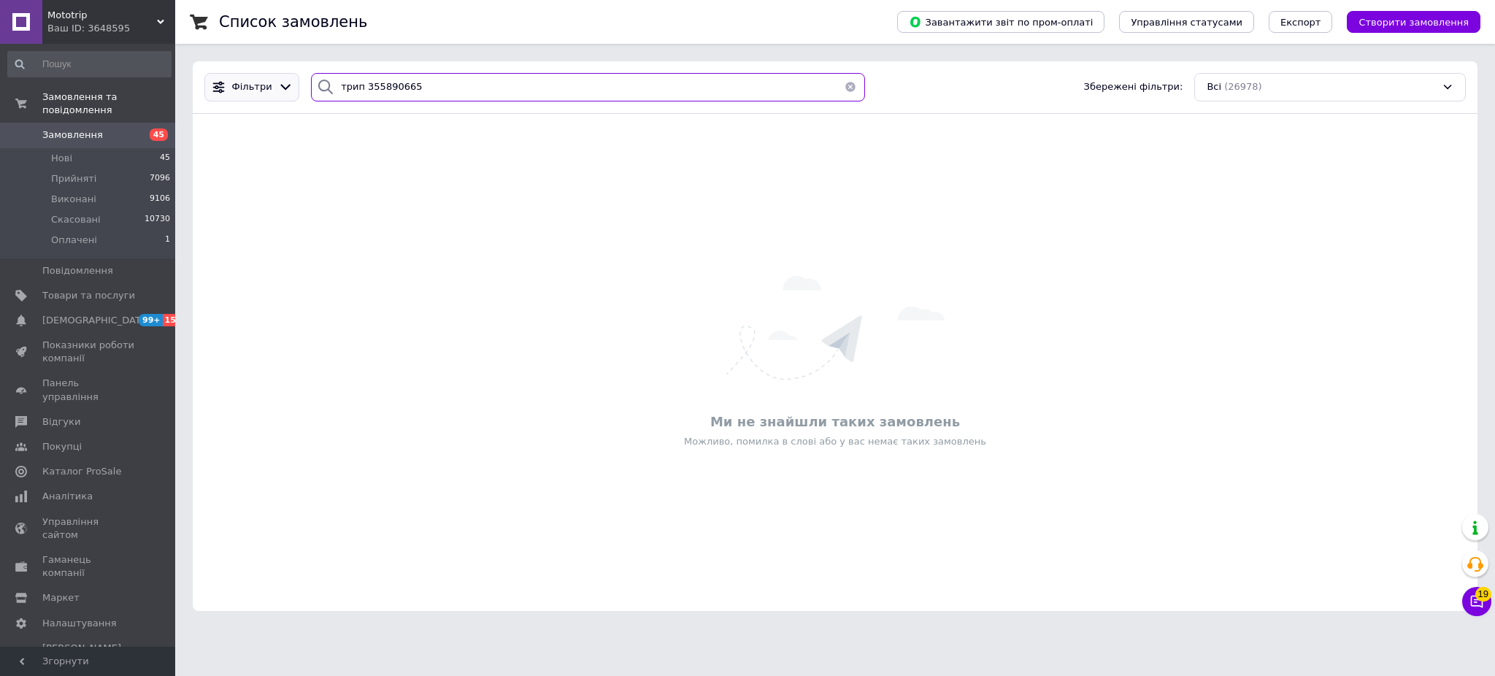
drag, startPoint x: 358, startPoint y: 89, endPoint x: 269, endPoint y: 88, distance: 89.8
click at [269, 88] on div "Фільтри трип 355890665 Збережені фільтри: Всі (26978)" at bounding box center [835, 87] width 1273 height 28
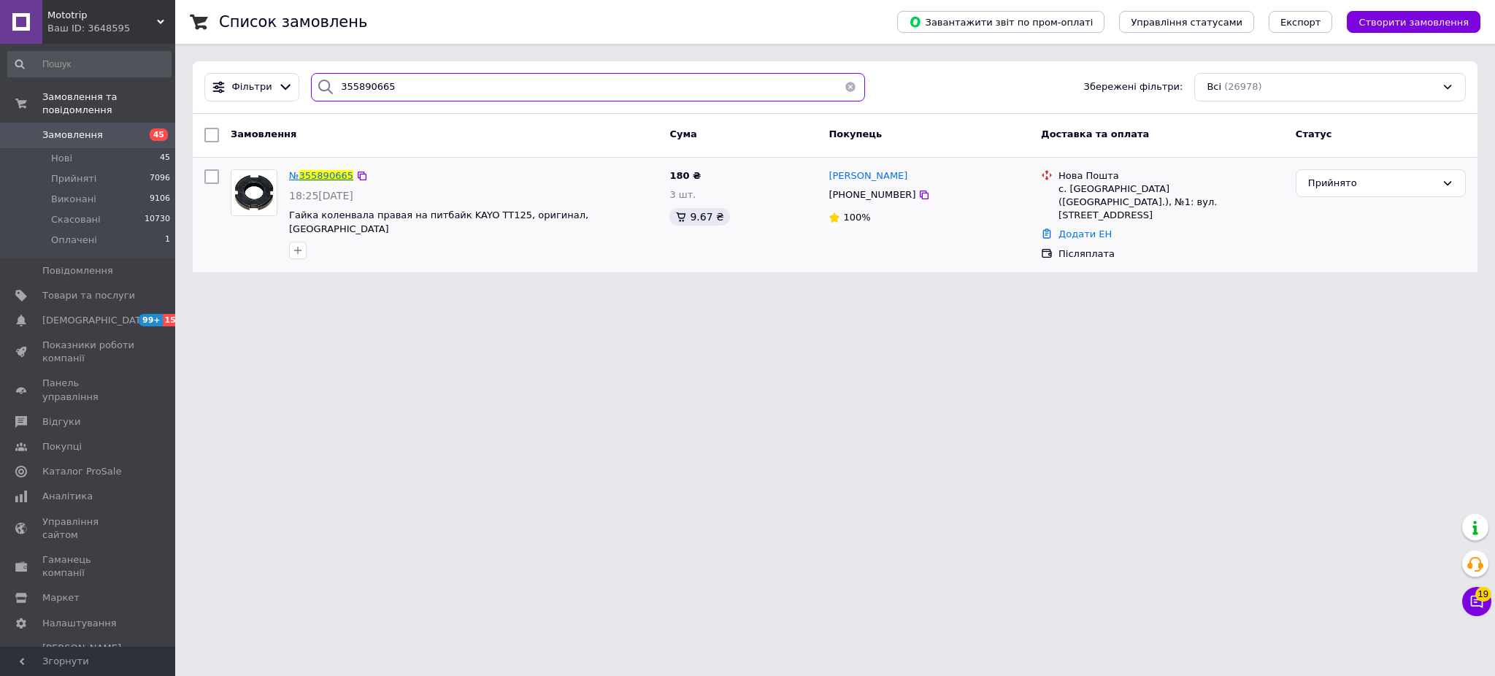
type input "355890665"
click at [337, 177] on span "355890665" at bounding box center [326, 175] width 54 height 11
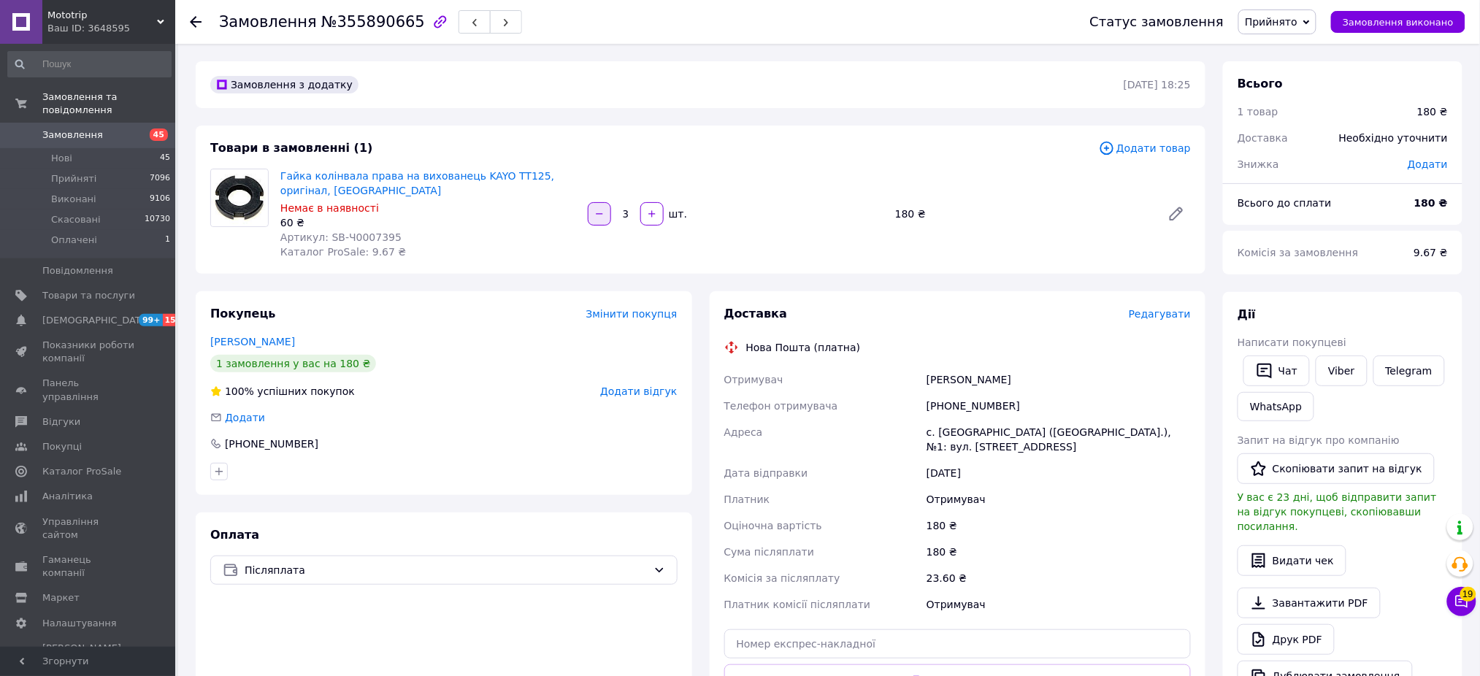
click at [603, 214] on icon "button" at bounding box center [599, 214] width 10 height 10
type input "2"
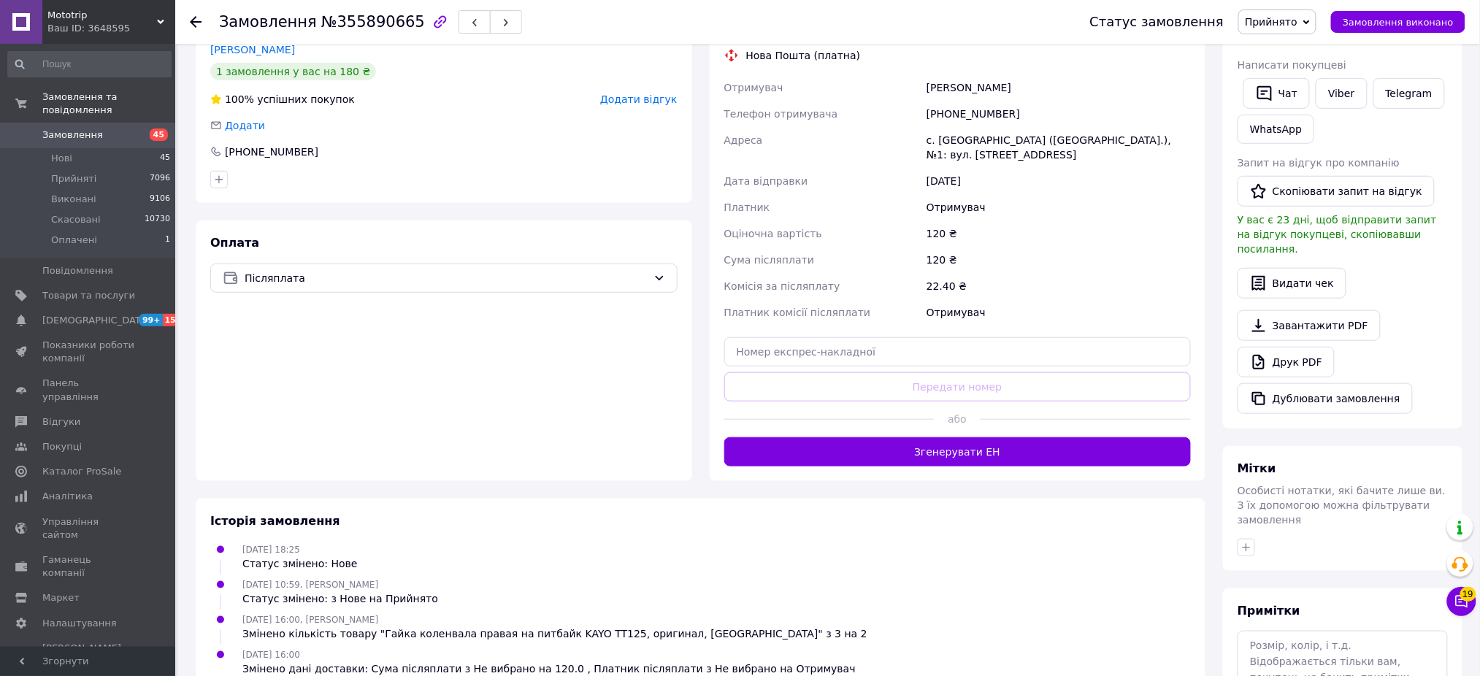
scroll to position [97, 0]
